Goal: Task Accomplishment & Management: Manage account settings

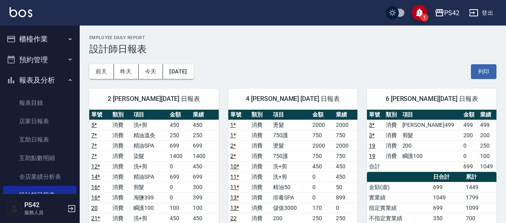
click at [45, 39] on button "櫃檯作業" at bounding box center [39, 39] width 73 height 21
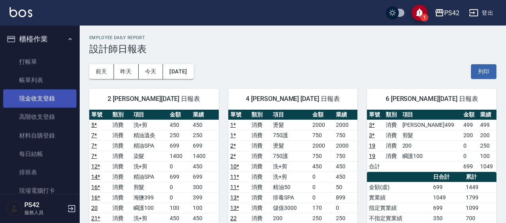
click at [45, 96] on link "現金收支登錄" at bounding box center [39, 98] width 73 height 18
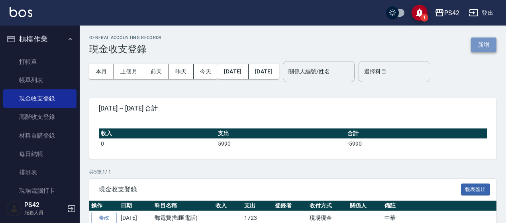
click at [481, 43] on button "新增" at bounding box center [484, 44] width 26 height 15
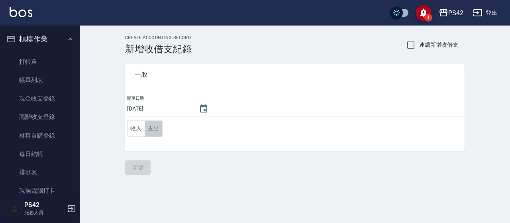
click at [152, 128] on button "支出" at bounding box center [154, 128] width 18 height 16
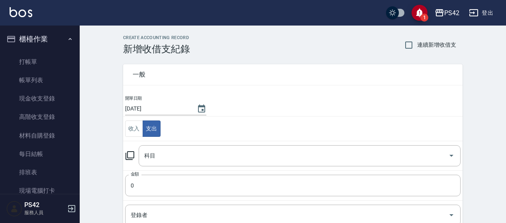
click at [420, 48] on span "連續新增收借支" at bounding box center [436, 45] width 39 height 8
click at [417, 48] on input "連續新增收借支" at bounding box center [409, 45] width 17 height 17
checkbox input "true"
click at [197, 159] on input "科目" at bounding box center [293, 156] width 303 height 14
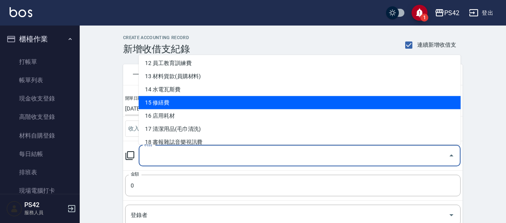
scroll to position [199, 0]
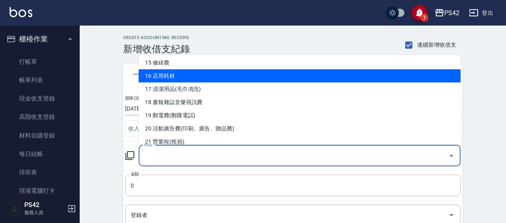
click at [206, 79] on li "16 店用耗材" at bounding box center [300, 75] width 322 height 13
type input "16 店用耗材"
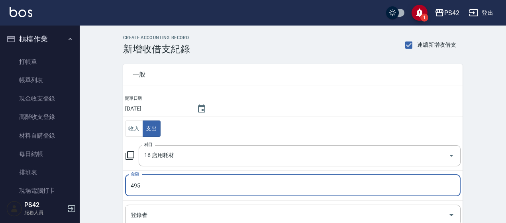
type input "495"
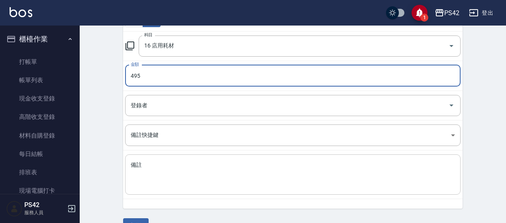
scroll to position [128, 0]
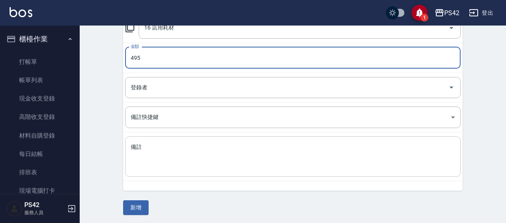
click at [157, 151] on textarea "備註" at bounding box center [293, 156] width 325 height 27
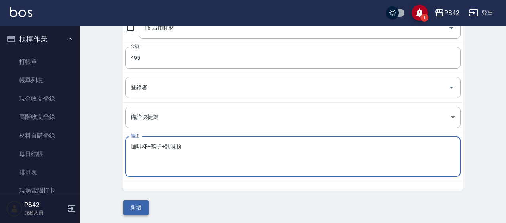
type textarea "咖啡杯+筷子+調味粉"
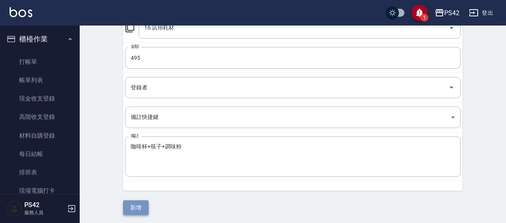
click at [138, 204] on button "新增" at bounding box center [136, 207] width 26 height 15
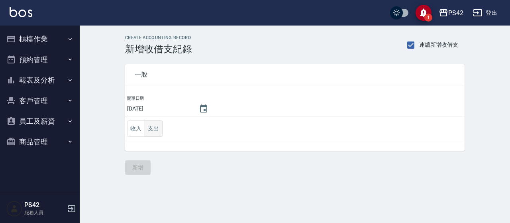
click at [157, 122] on button "支出" at bounding box center [154, 128] width 18 height 16
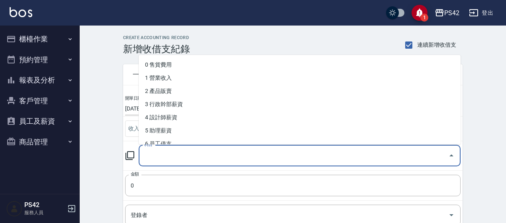
click at [163, 161] on input "科目" at bounding box center [293, 156] width 303 height 14
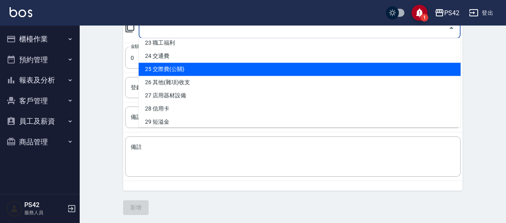
scroll to position [319, 0]
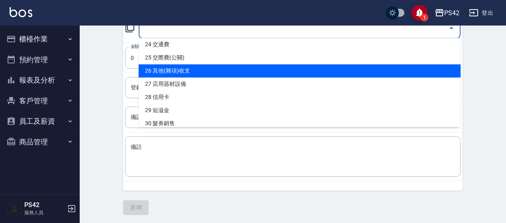
click at [195, 69] on li "26 其他(雜項)收支" at bounding box center [300, 70] width 322 height 13
type input "26 其他(雜項)收支"
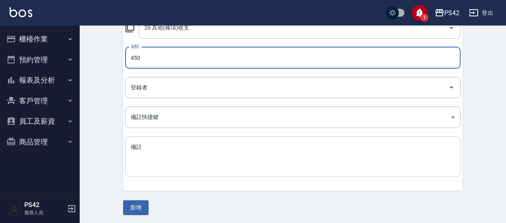
type input "450"
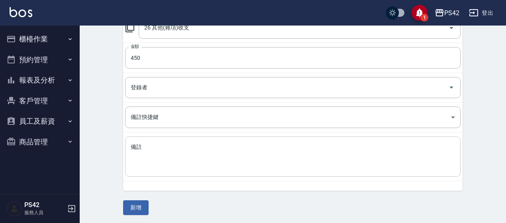
drag, startPoint x: 154, startPoint y: 137, endPoint x: 157, endPoint y: 155, distance: 18.2
click at [155, 142] on div "x 備註" at bounding box center [293, 156] width 336 height 40
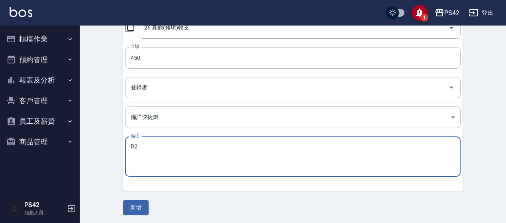
type textarea "D"
type textarea "蛋糕"
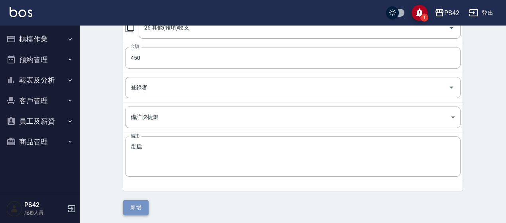
click at [135, 210] on button "新增" at bounding box center [136, 207] width 26 height 15
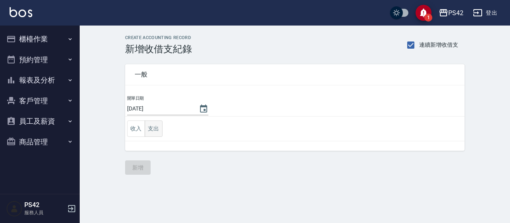
click at [156, 125] on button "支出" at bounding box center [154, 128] width 18 height 16
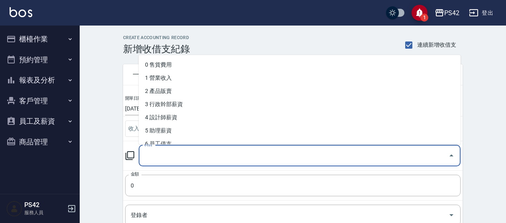
click at [152, 150] on div "科目 科目" at bounding box center [300, 155] width 322 height 21
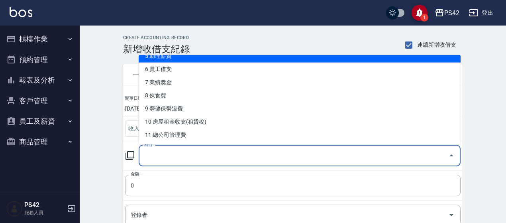
scroll to position [159, 0]
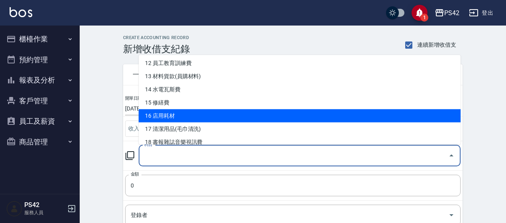
click at [184, 113] on li "16 店用耗材" at bounding box center [300, 115] width 322 height 13
type input "16 店用耗材"
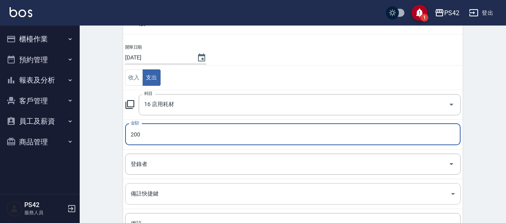
scroll to position [80, 0]
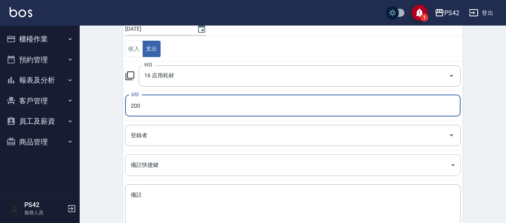
type input "200"
click at [205, 171] on body "1 PS42 登出 櫃檯作業 打帳單 帳單列表 現金收支登錄 高階收支登錄 材料自購登錄 每日結帳 排班表 現場電腦打卡 預約管理 預約管理 單日預約紀錄 單…" at bounding box center [253, 96] width 506 height 352
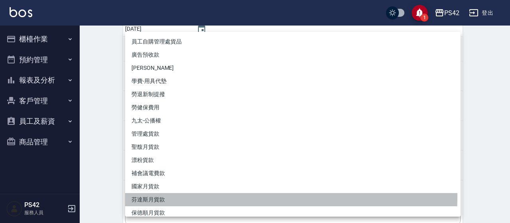
click at [197, 196] on li "芬達斯月貨款" at bounding box center [293, 199] width 336 height 13
type input "芬達斯月貨款"
type textarea "芬達斯月貨款"
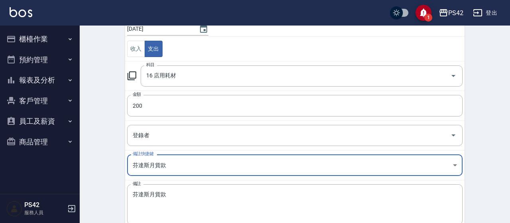
click at [451, 162] on body "1 PS42 登出 櫃檯作業 打帳單 帳單列表 現金收支登錄 高階收支登錄 材料自購登錄 每日結帳 排班表 現場電腦打卡 預約管理 預約管理 單日預約紀錄 單…" at bounding box center [255, 96] width 510 height 352
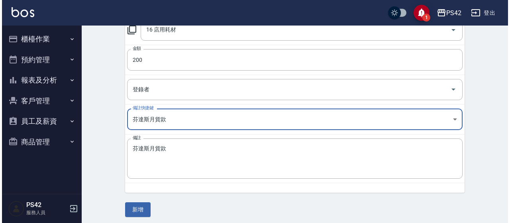
scroll to position [128, 0]
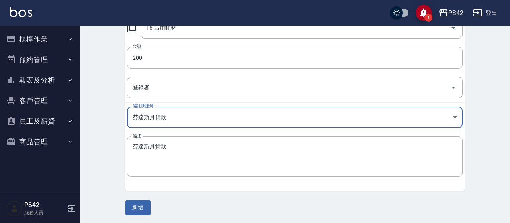
click at [451, 115] on body "1 PS42 登出 櫃檯作業 打帳單 帳單列表 現金收支登錄 高階收支登錄 材料自購登錄 每日結帳 排班表 現場電腦打卡 預約管理 預約管理 單日預約紀錄 單…" at bounding box center [255, 48] width 510 height 352
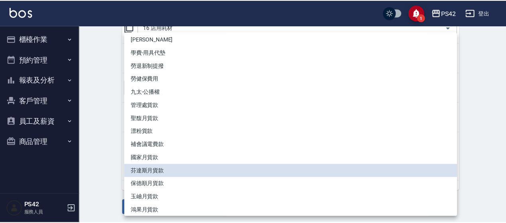
scroll to position [58, 0]
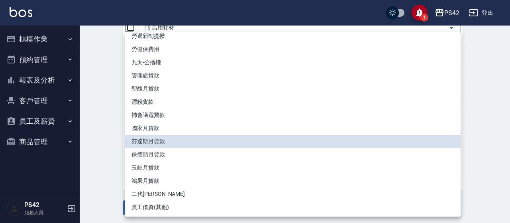
click at [106, 117] on div at bounding box center [255, 111] width 510 height 223
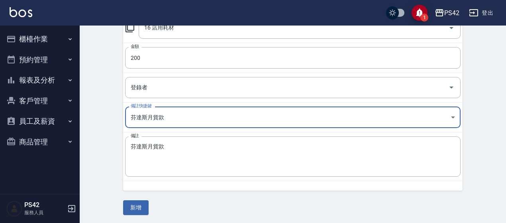
click at [43, 41] on button "櫃檯作業" at bounding box center [39, 39] width 73 height 21
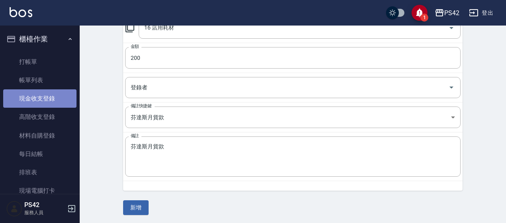
click at [54, 96] on link "現金收支登錄" at bounding box center [39, 98] width 73 height 18
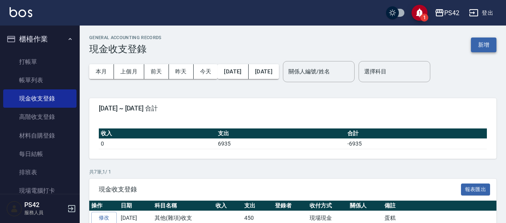
click at [489, 40] on button "新增" at bounding box center [484, 44] width 26 height 15
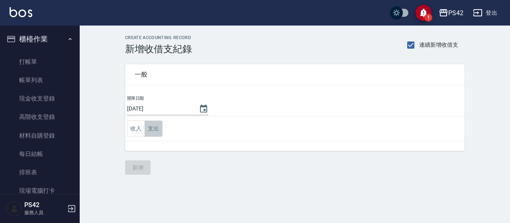
click at [157, 129] on button "支出" at bounding box center [154, 128] width 18 height 16
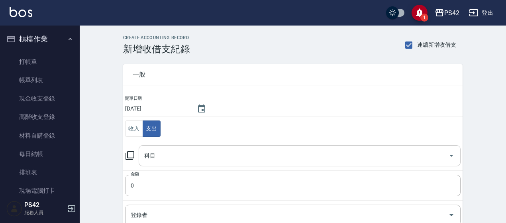
click at [177, 153] on input "科目" at bounding box center [293, 156] width 303 height 14
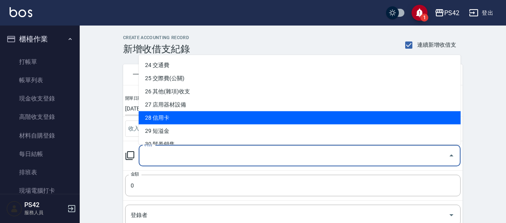
scroll to position [319, 0]
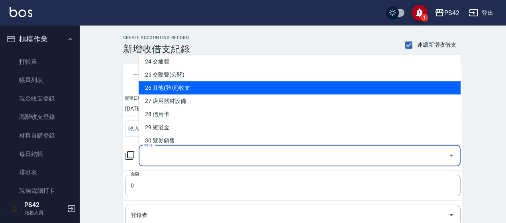
click at [194, 90] on li "26 其他(雜項)收支" at bounding box center [300, 87] width 322 height 13
type input "26 其他(雜項)收支"
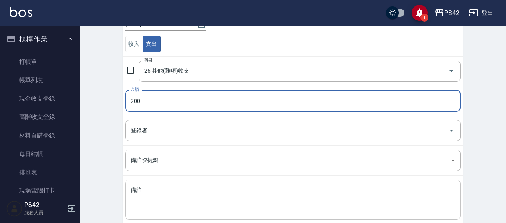
scroll to position [128, 0]
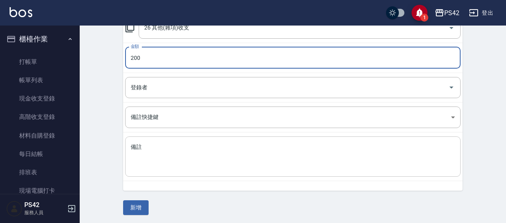
type input "200"
click at [205, 165] on textarea "備註" at bounding box center [293, 156] width 325 height 27
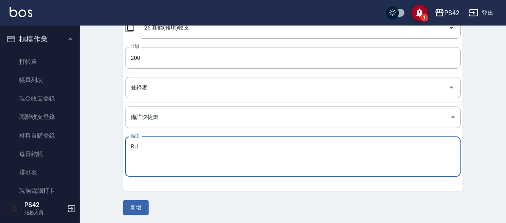
type textarea "R"
type textarea "金紙"
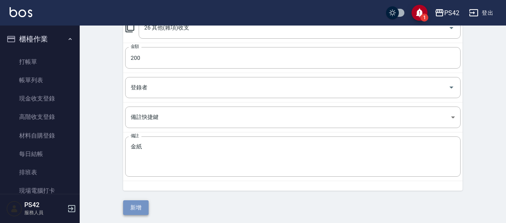
click at [135, 206] on button "新增" at bounding box center [136, 207] width 26 height 15
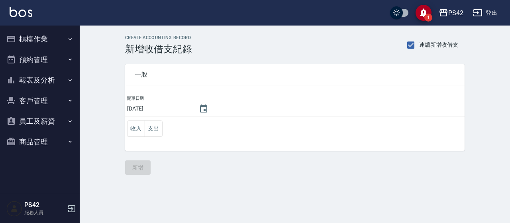
click at [25, 42] on button "櫃檯作業" at bounding box center [39, 39] width 73 height 21
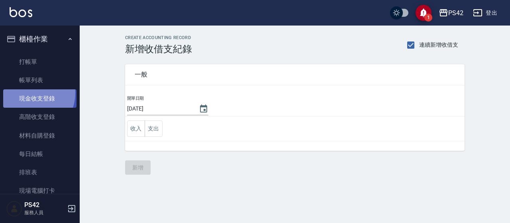
click at [28, 93] on link "現金收支登錄" at bounding box center [39, 98] width 73 height 18
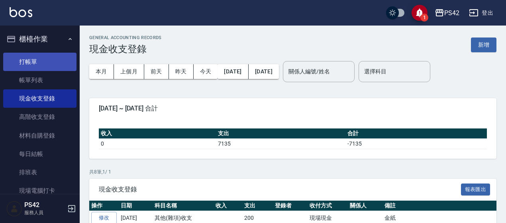
click at [53, 69] on link "打帳單" at bounding box center [39, 62] width 73 height 18
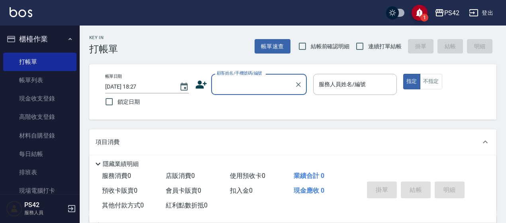
click at [382, 43] on span "連續打單結帳" at bounding box center [384, 46] width 33 height 8
click at [368, 43] on input "連續打單結帳" at bounding box center [360, 46] width 17 height 17
checkbox input "true"
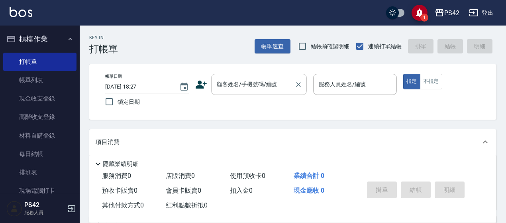
click at [264, 79] on div "顧客姓名/手機號碼/編號 顧客姓名/手機號碼/編號" at bounding box center [259, 84] width 96 height 21
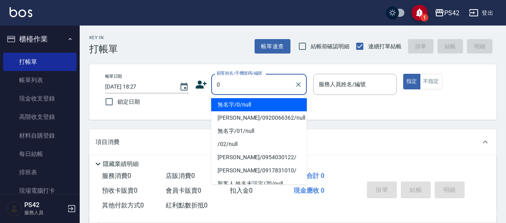
type input "無名字/0/null"
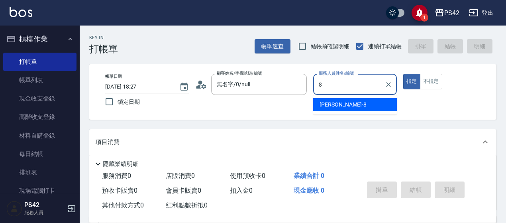
type input "8"
type button "true"
type input "[PERSON_NAME]-8"
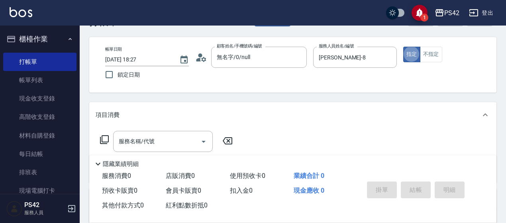
scroll to position [40, 0]
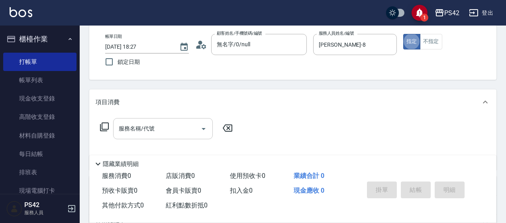
click at [150, 128] on input "服務名稱/代號" at bounding box center [157, 129] width 81 height 14
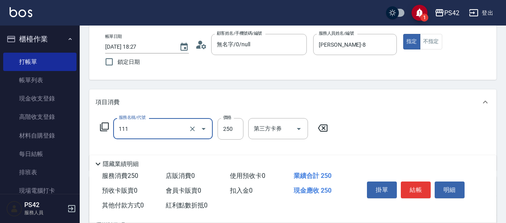
type input "200(111)"
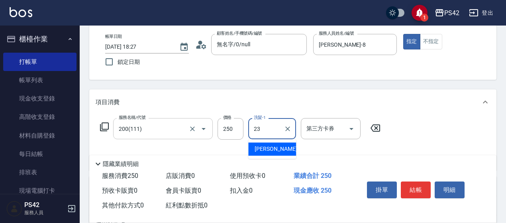
type input "[PERSON_NAME]-23"
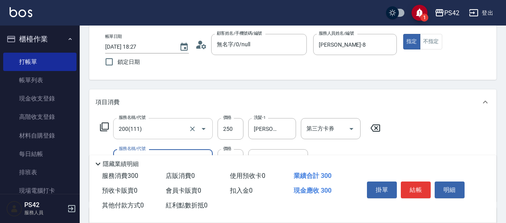
type input "精油50(112)"
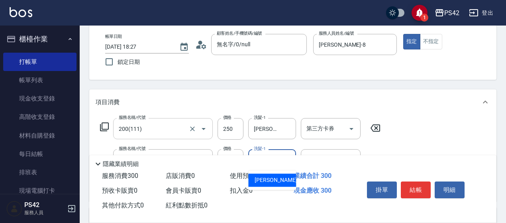
type input "[PERSON_NAME]-23"
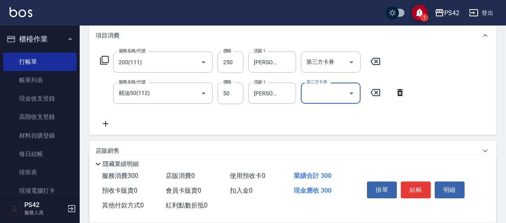
scroll to position [120, 0]
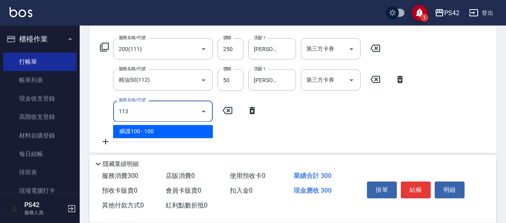
type input "瞬護100(113)"
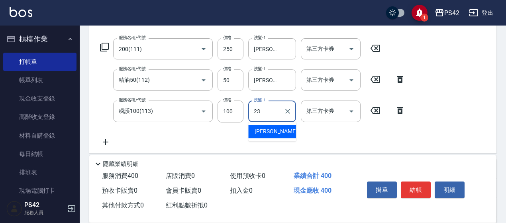
type input "[PERSON_NAME]-23"
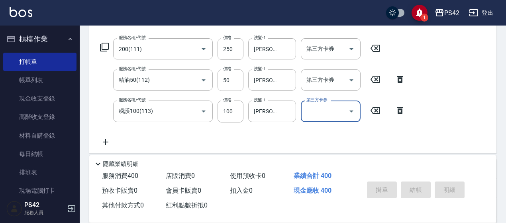
type input "[DATE] 18:28"
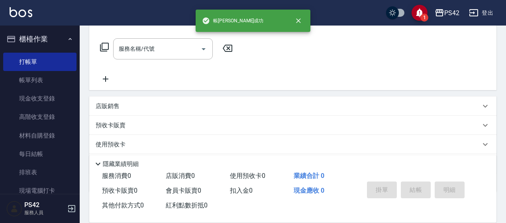
scroll to position [0, 0]
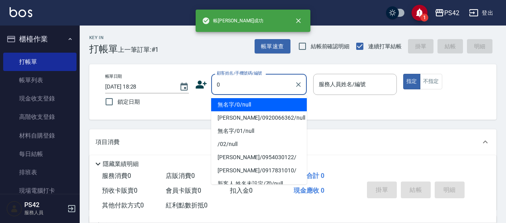
type input "無名字/0/null"
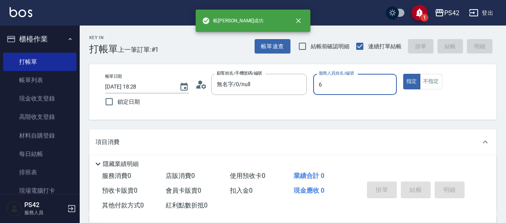
type input "[PERSON_NAME]-6"
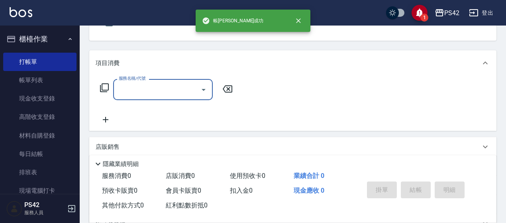
scroll to position [80, 0]
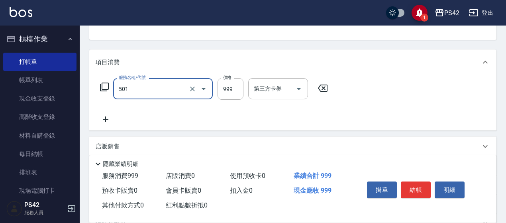
type input "染髮(501)"
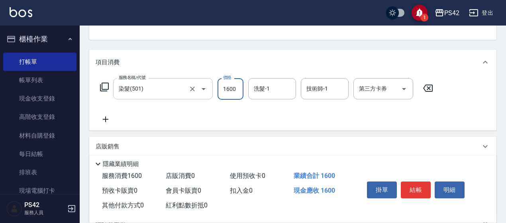
type input "1600"
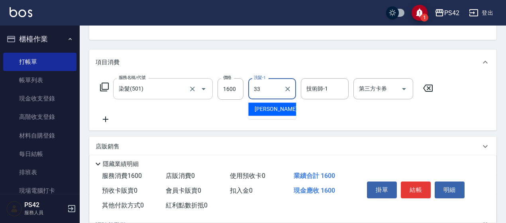
type input "[PERSON_NAME]-33"
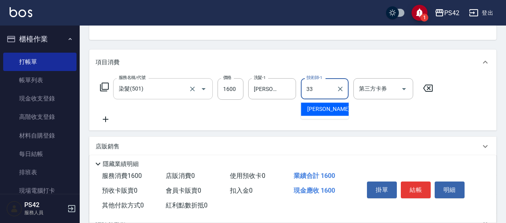
type input "[PERSON_NAME]-33"
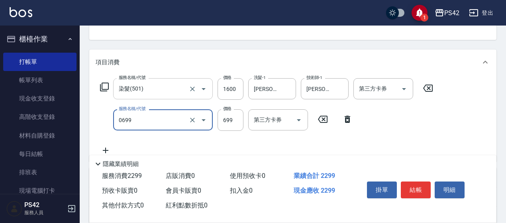
type input "精油SPA(0699)"
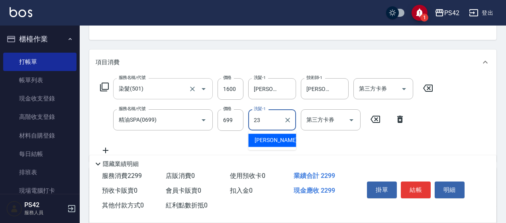
type input "[PERSON_NAME]-23"
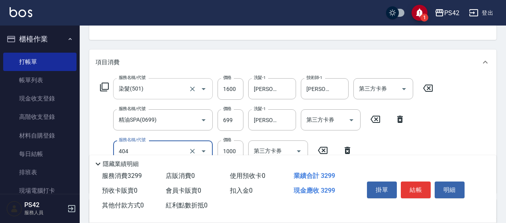
type input "1000護(404)"
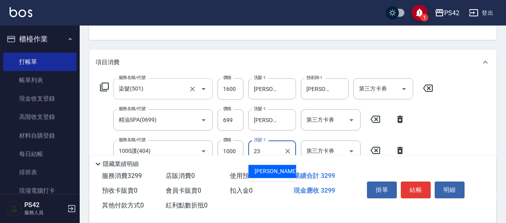
type input "[PERSON_NAME]-23"
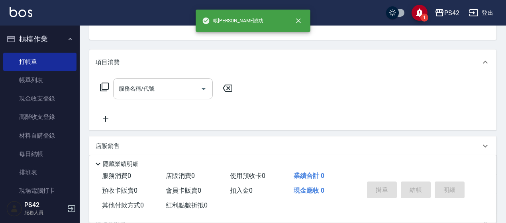
scroll to position [77, 0]
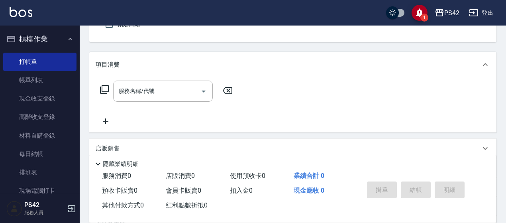
type input "無名字/0/null"
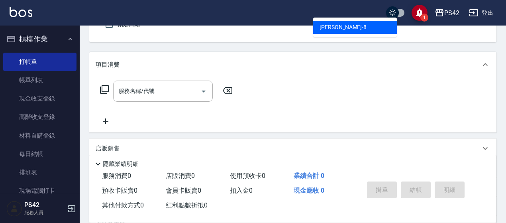
type input "[PERSON_NAME]-8"
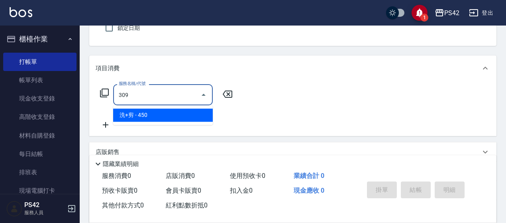
type input "洗+剪(309)"
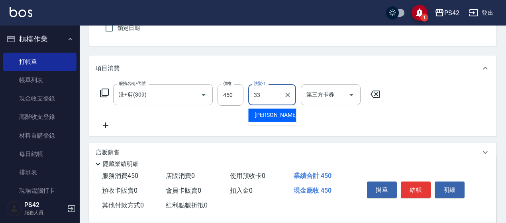
type input "[PERSON_NAME]-33"
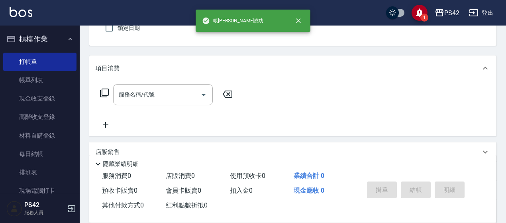
type input "無名字/0/null"
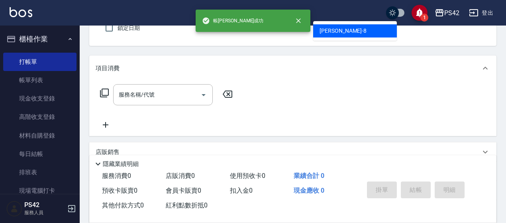
type input "[PERSON_NAME]-8"
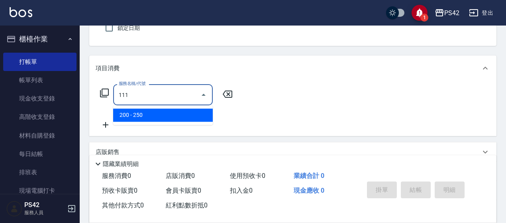
type input "200(111)"
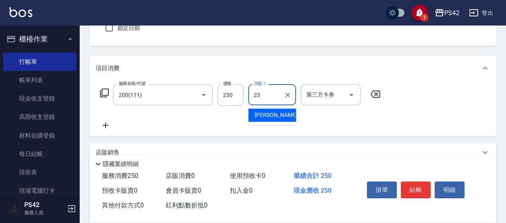
type input "[PERSON_NAME]-23"
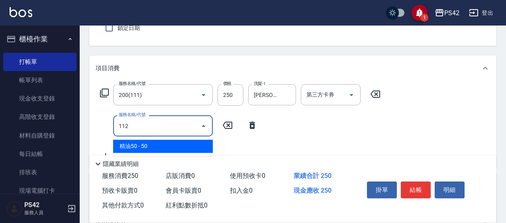
type input "精油50(112)"
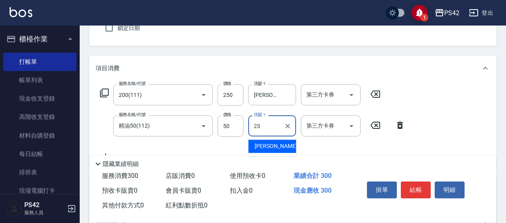
type input "[PERSON_NAME]-23"
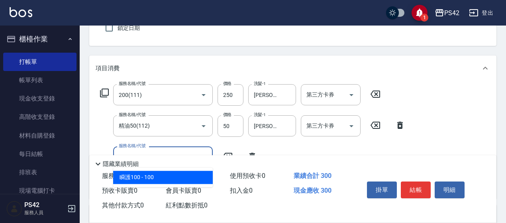
type input "瞬護100(113)"
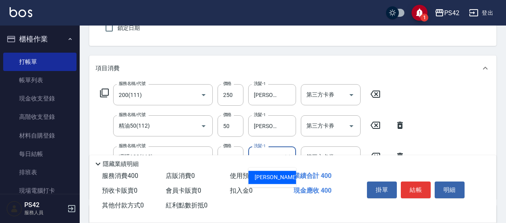
type input "[PERSON_NAME]-23"
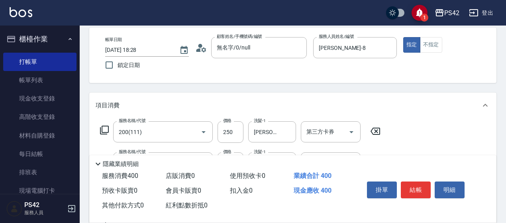
scroll to position [0, 0]
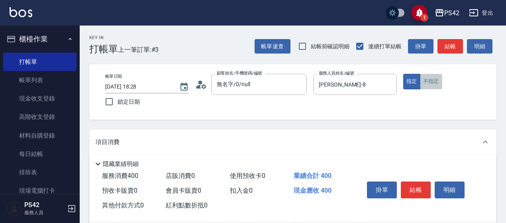
click at [423, 85] on button "不指定" at bounding box center [431, 82] width 22 height 16
click at [408, 186] on button "結帳" at bounding box center [416, 189] width 30 height 17
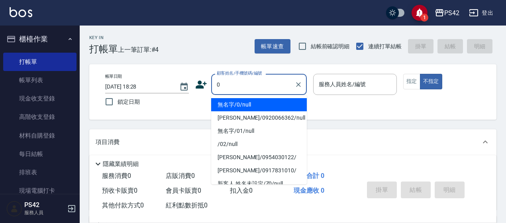
type input "無名字/0/null"
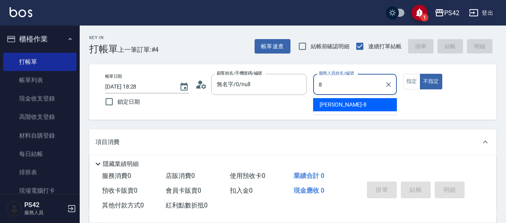
type input "[PERSON_NAME]-8"
type button "false"
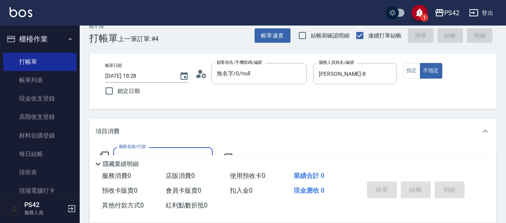
scroll to position [40, 0]
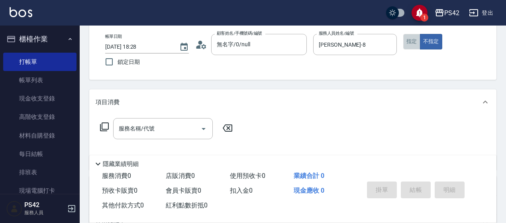
drag, startPoint x: 412, startPoint y: 41, endPoint x: 390, endPoint y: 55, distance: 25.7
click at [411, 41] on button "指定" at bounding box center [412, 42] width 17 height 16
click at [138, 130] on input "服務名稱/代號" at bounding box center [157, 129] width 81 height 14
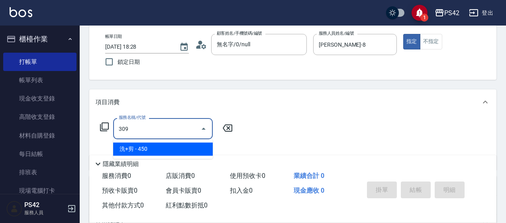
type input "洗+剪(309)"
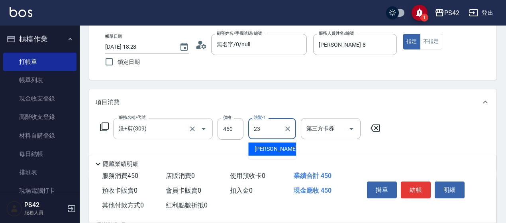
type input "[PERSON_NAME]-23"
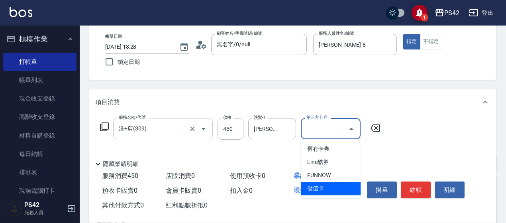
type input "儲值卡"
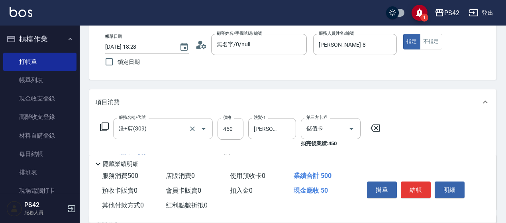
type input "精油50(112)"
type input "[PERSON_NAME]-23"
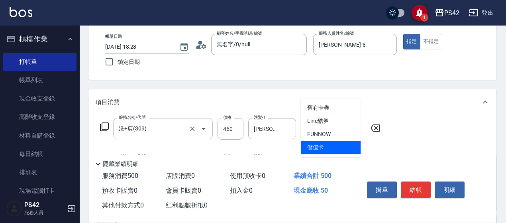
type input "儲值卡"
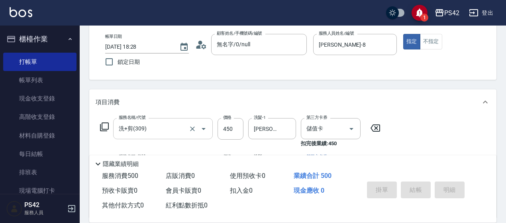
type input "[DATE] 18:29"
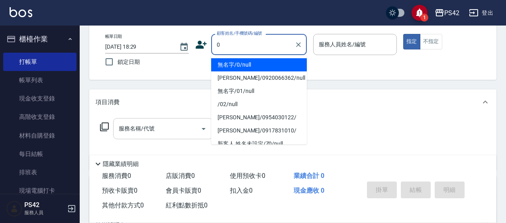
type input "無名字/0/null"
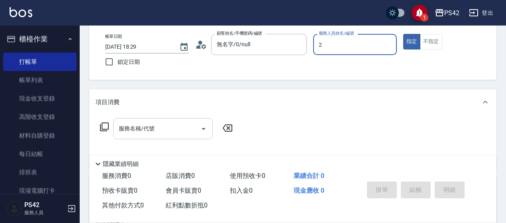
type input "[PERSON_NAME]-2"
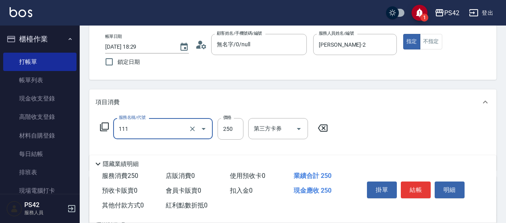
type input "200(111)"
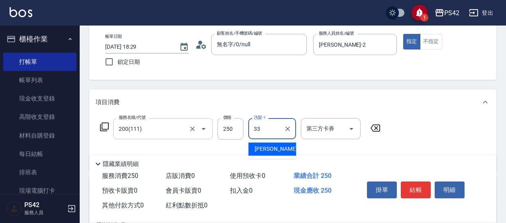
type input "[PERSON_NAME]-33"
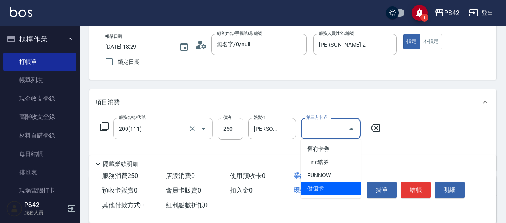
type input "儲值卡"
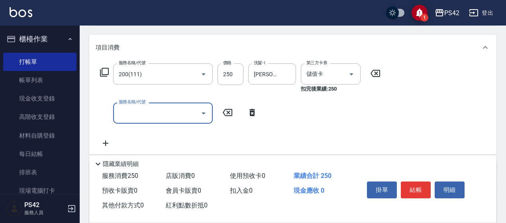
scroll to position [120, 0]
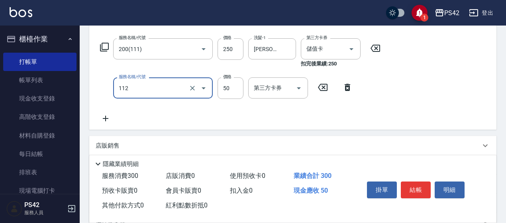
type input "精油50(112)"
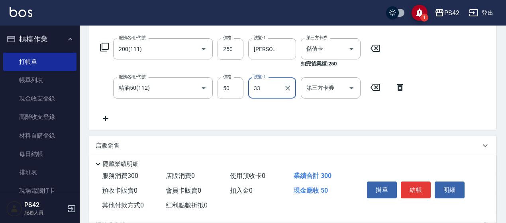
type input "[PERSON_NAME]-33"
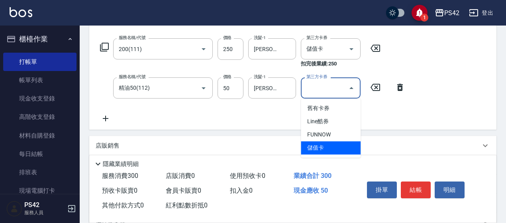
type input "儲值卡"
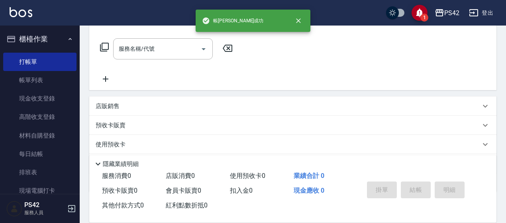
scroll to position [0, 0]
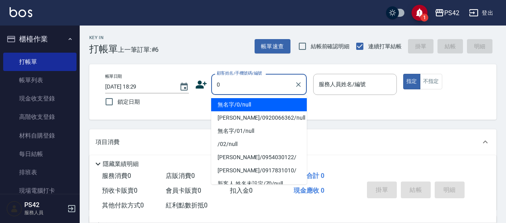
type input "0"
type input "2"
type input "無名字/0/null"
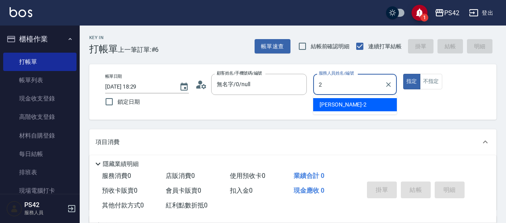
type input "[PERSON_NAME]-2"
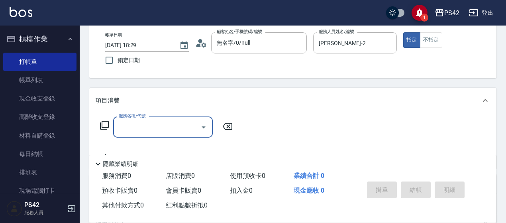
scroll to position [80, 0]
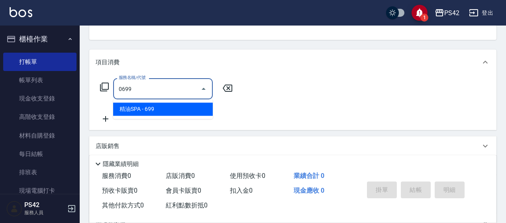
type input "精油SPA(0699)"
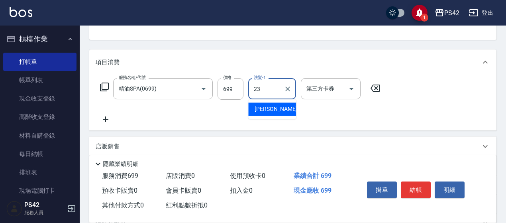
type input "[PERSON_NAME]-23"
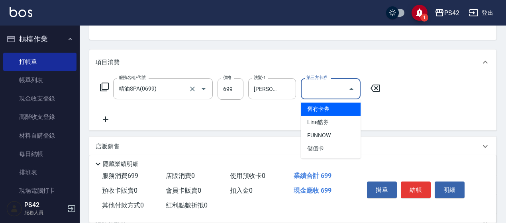
type input "儲值卡"
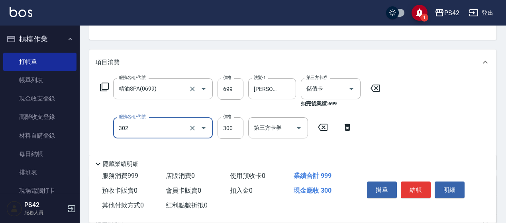
type input "剪髮(302)"
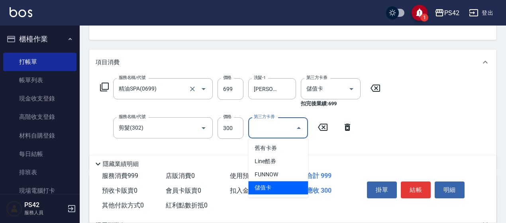
type input "儲值卡"
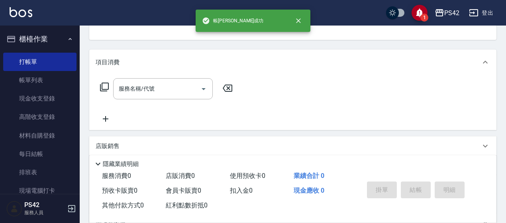
scroll to position [77, 0]
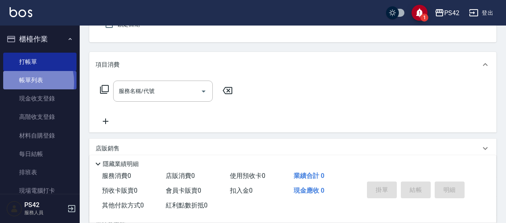
click at [21, 83] on link "帳單列表" at bounding box center [39, 80] width 73 height 18
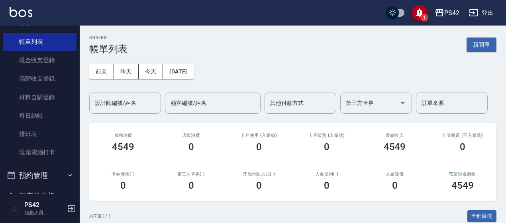
scroll to position [120, 0]
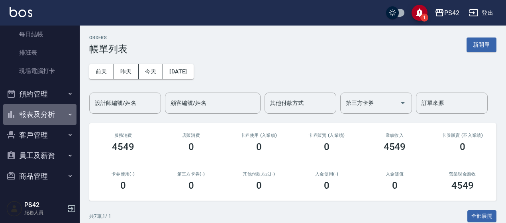
click at [45, 109] on button "報表及分析" at bounding box center [39, 114] width 73 height 21
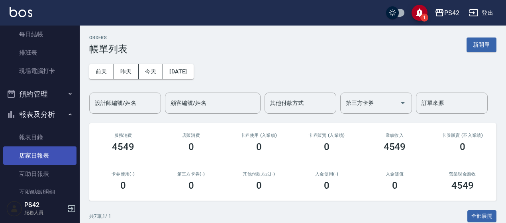
click at [43, 157] on link "店家日報表" at bounding box center [39, 155] width 73 height 18
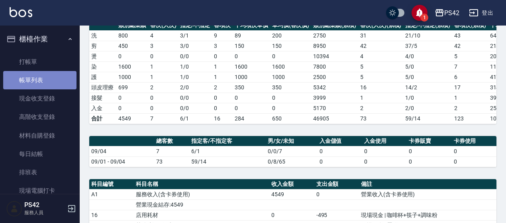
click at [49, 86] on link "帳單列表" at bounding box center [39, 80] width 73 height 18
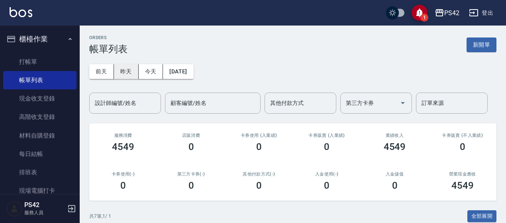
click at [132, 68] on button "昨天" at bounding box center [126, 71] width 25 height 15
click at [128, 69] on button "昨天" at bounding box center [126, 71] width 25 height 15
click at [104, 67] on button "前天" at bounding box center [101, 71] width 25 height 15
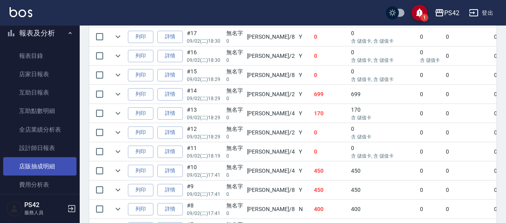
scroll to position [239, 0]
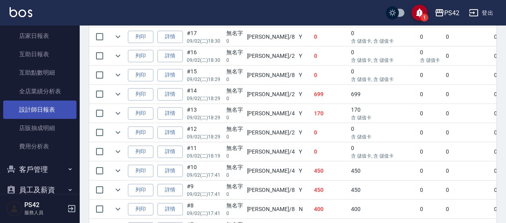
click at [38, 104] on link "設計師日報表" at bounding box center [39, 109] width 73 height 18
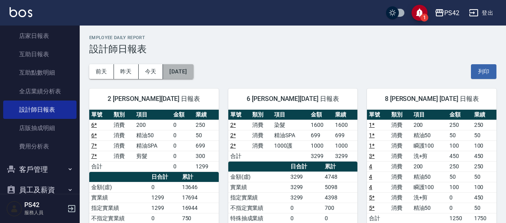
click at [185, 73] on button "[DATE]" at bounding box center [178, 71] width 30 height 15
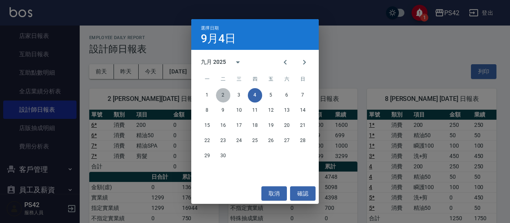
click at [223, 93] on button "2" at bounding box center [223, 95] width 14 height 14
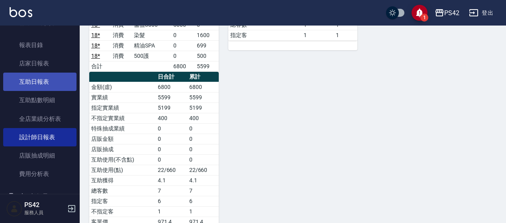
scroll to position [199, 0]
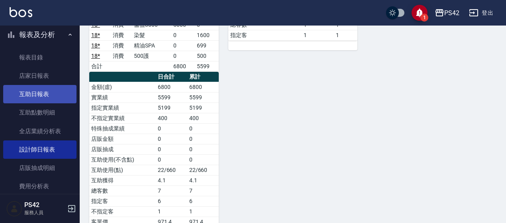
click at [51, 85] on link "互助日報表" at bounding box center [39, 94] width 73 height 18
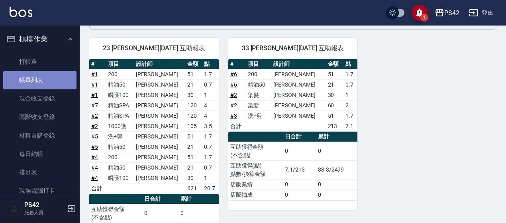
click at [49, 78] on link "帳單列表" at bounding box center [39, 80] width 73 height 18
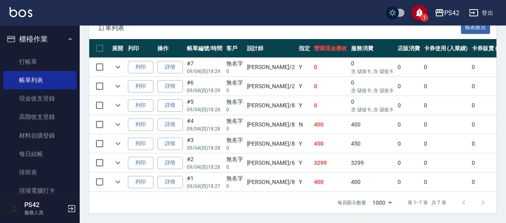
scroll to position [211, 0]
click at [166, 157] on link "詳情" at bounding box center [171, 163] width 26 height 12
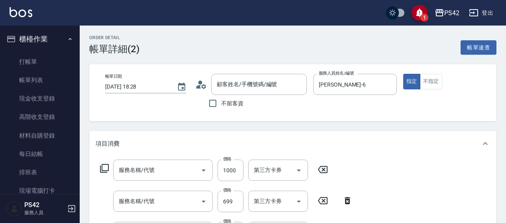
type input "[DATE] 18:28"
type input "[PERSON_NAME]-6"
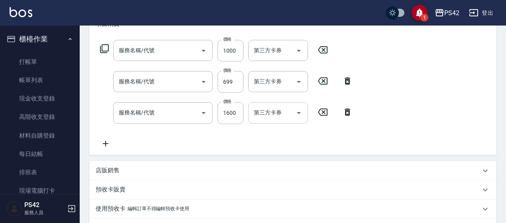
type input "1000護(404)"
type input "精油SPA(0699)"
type input "染髮(501)"
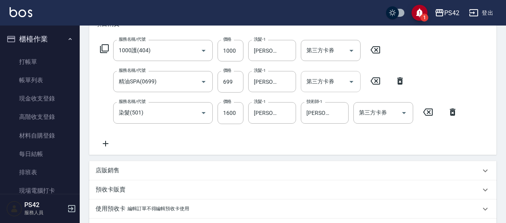
type input "無名字/0/null"
click at [290, 80] on icon "Clear" at bounding box center [288, 82] width 8 height 8
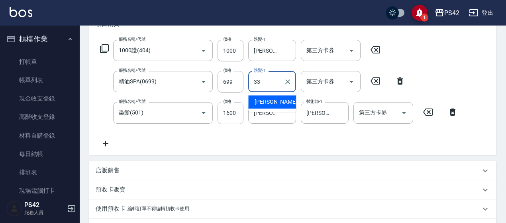
click at [267, 102] on span "[PERSON_NAME]-33" at bounding box center [280, 102] width 50 height 8
click at [288, 48] on icon "Clear" at bounding box center [288, 51] width 8 height 8
type input "[PERSON_NAME]-33"
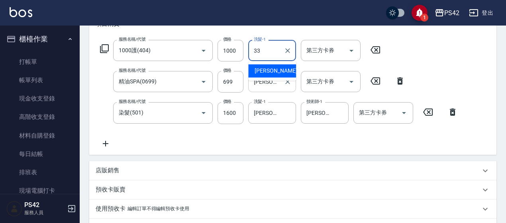
type input "33"
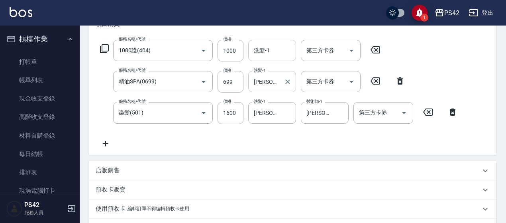
drag, startPoint x: 347, startPoint y: 172, endPoint x: 329, endPoint y: 150, distance: 28.6
click at [346, 171] on div "店販銷售" at bounding box center [288, 170] width 385 height 8
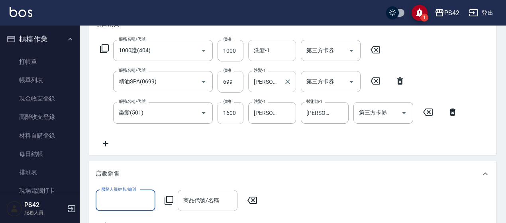
scroll to position [0, 0]
click at [281, 55] on input "洗髮-1" at bounding box center [272, 50] width 41 height 14
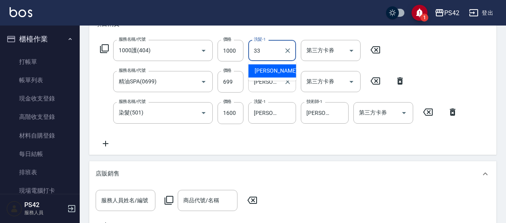
click at [284, 71] on div "[PERSON_NAME]-33" at bounding box center [272, 70] width 48 height 13
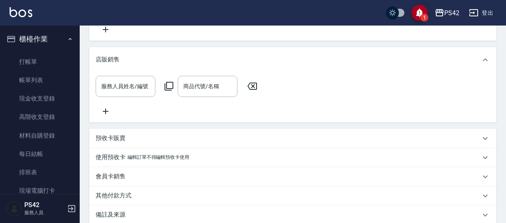
scroll to position [319, 0]
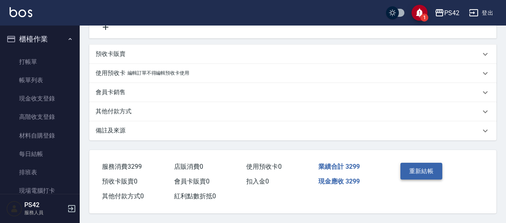
type input "[PERSON_NAME]-33"
click at [426, 179] on button "重新結帳" at bounding box center [422, 171] width 42 height 17
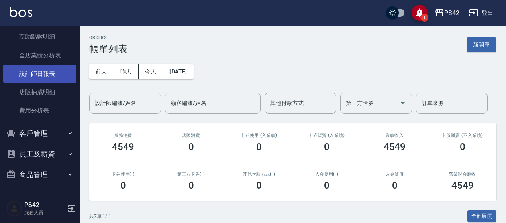
scroll to position [156, 0]
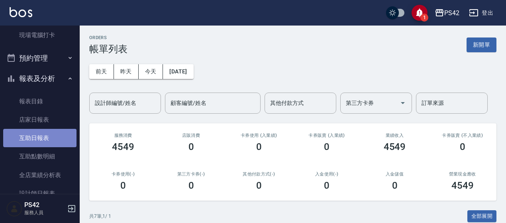
click at [40, 134] on link "互助日報表" at bounding box center [39, 138] width 73 height 18
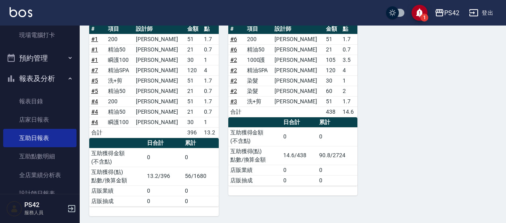
scroll to position [75, 0]
